Goal: Transaction & Acquisition: Obtain resource

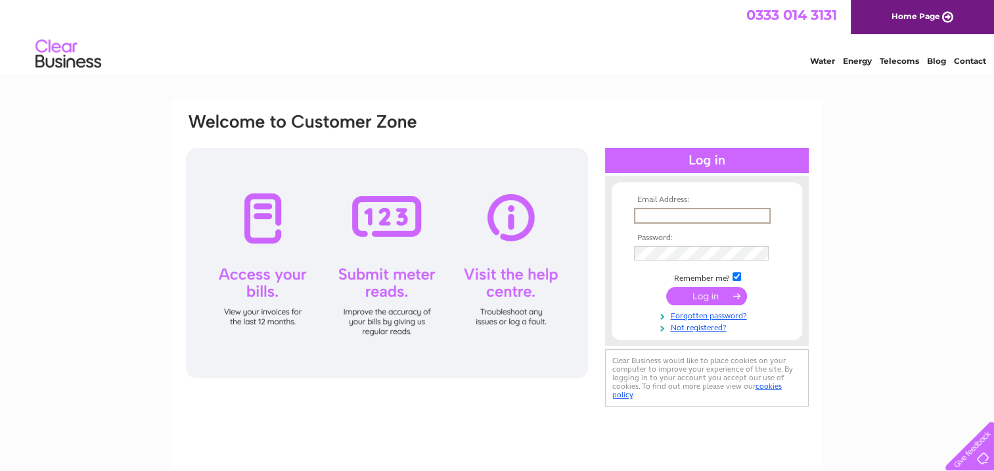
click at [647, 216] on input "text" at bounding box center [702, 216] width 137 height 16
type input "stewart.cheyne@btconnect.com"
click at [662, 228] on input "submit" at bounding box center [706, 295] width 81 height 18
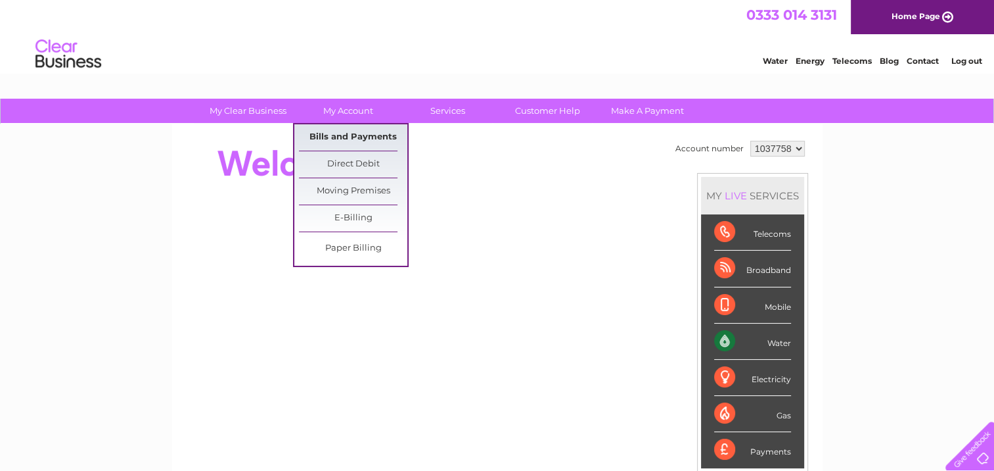
click at [354, 135] on link "Bills and Payments" at bounding box center [353, 137] width 108 height 26
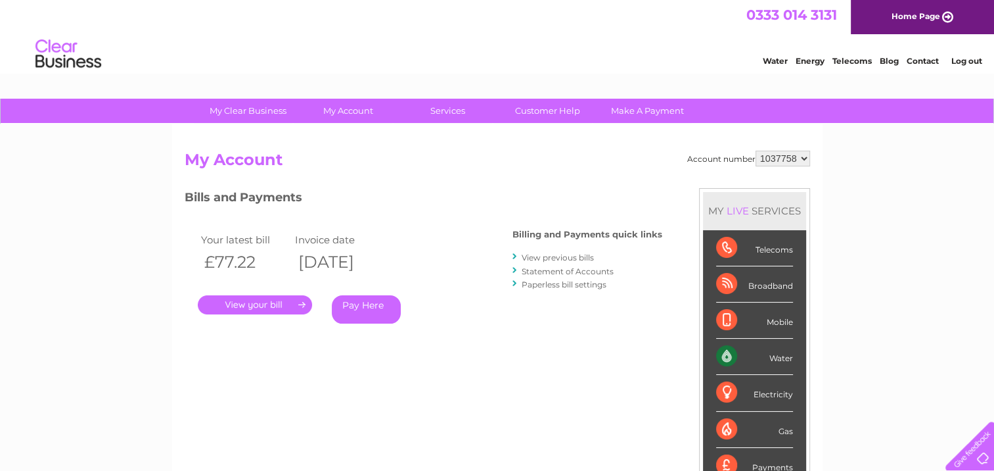
click at [281, 304] on link "." at bounding box center [255, 304] width 114 height 19
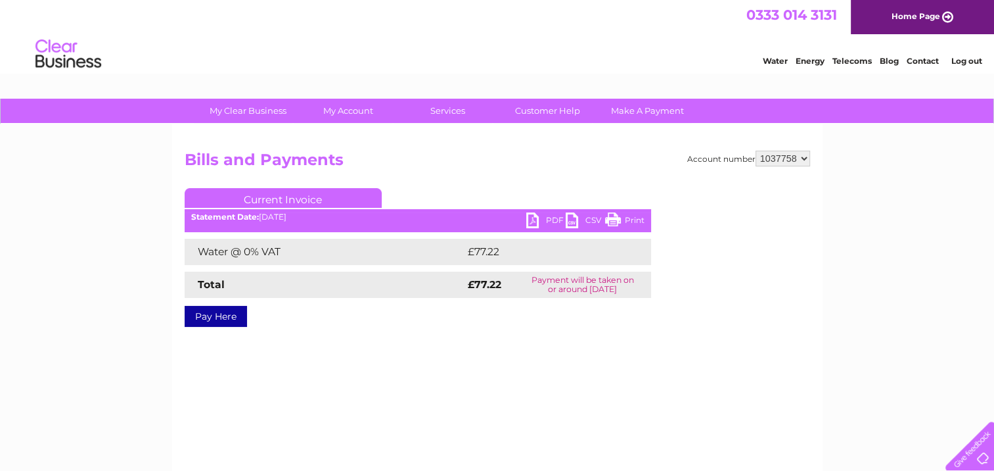
click at [539, 221] on link "PDF" at bounding box center [545, 221] width 39 height 19
click at [805, 154] on select "1037758 1037809" at bounding box center [783, 158] width 55 height 16
select select "1037809"
click at [756, 150] on select "1037758 1037809" at bounding box center [783, 158] width 55 height 16
click at [534, 220] on link "PDF" at bounding box center [545, 221] width 39 height 19
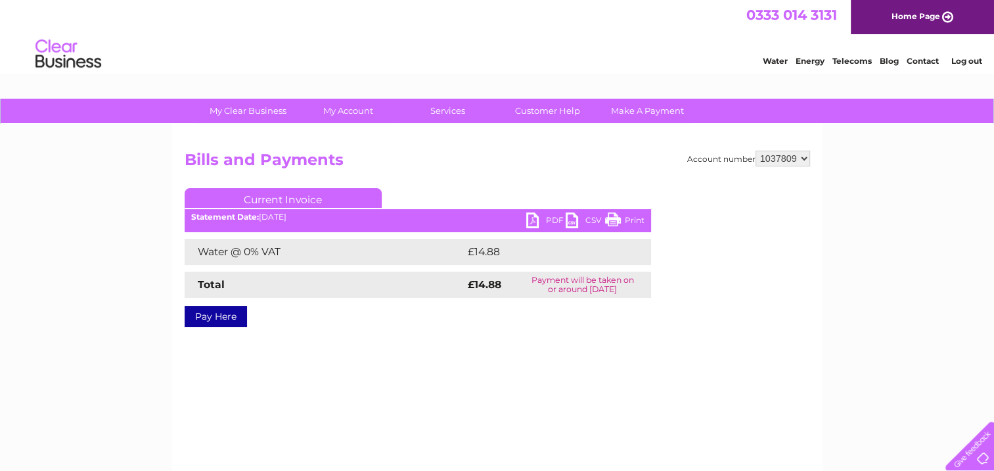
click at [962, 61] on link "Log out" at bounding box center [966, 61] width 31 height 10
